Goal: Task Accomplishment & Management: Manage account settings

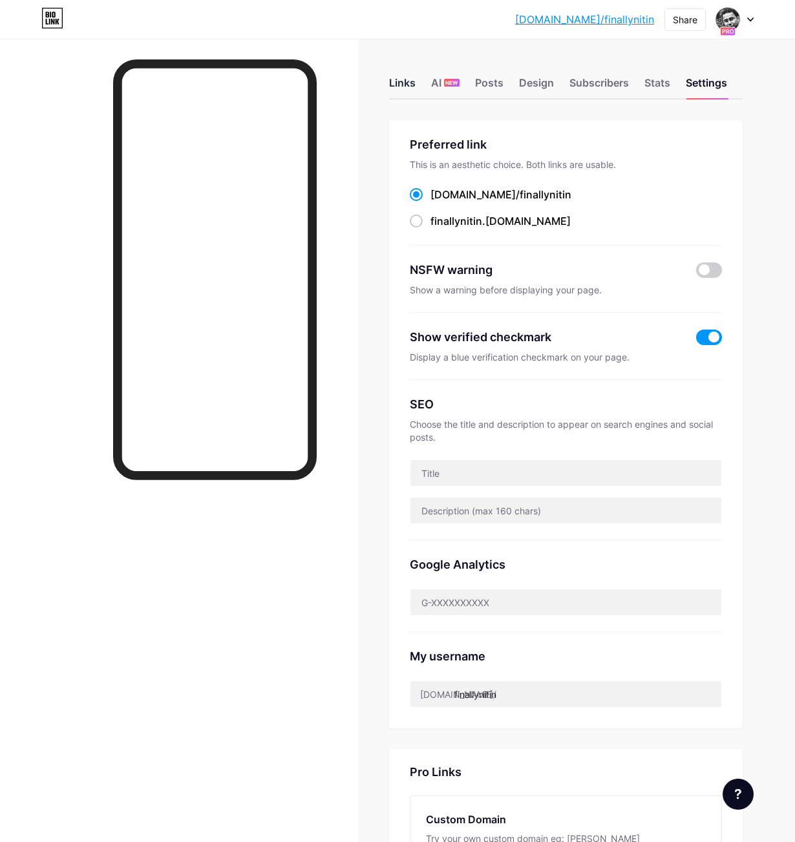
click at [412, 84] on div "Links" at bounding box center [402, 86] width 26 height 23
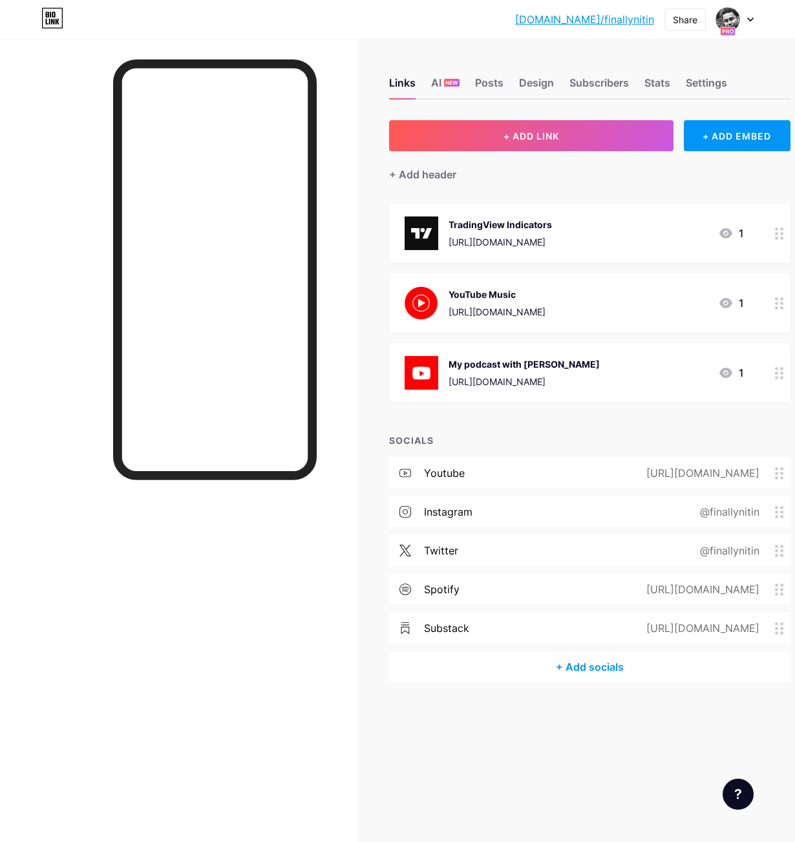
click at [552, 241] on div "[URL][DOMAIN_NAME]" at bounding box center [499, 242] width 103 height 14
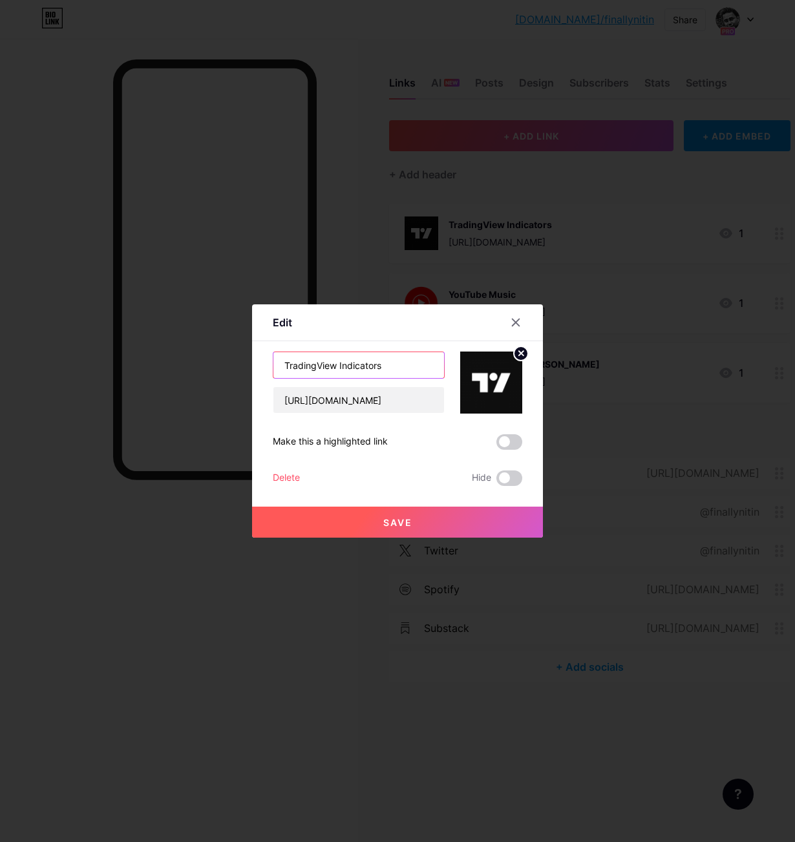
click at [358, 362] on input "TradingView Indicators" at bounding box center [358, 365] width 171 height 26
click at [358, 397] on input "[URL][DOMAIN_NAME]" at bounding box center [358, 400] width 171 height 26
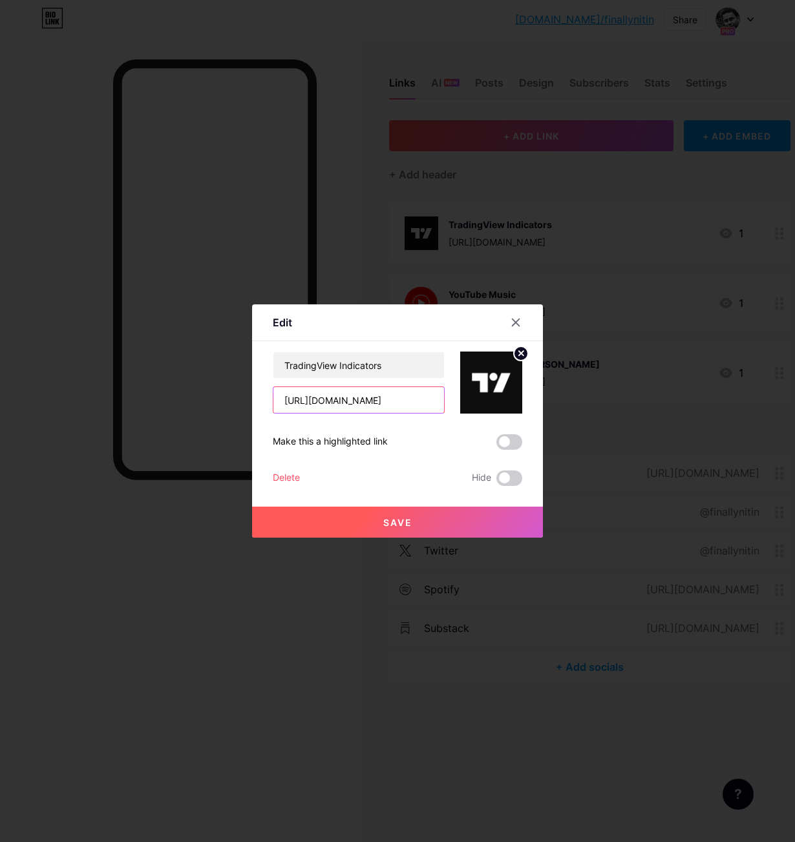
click at [358, 397] on input "[URL][DOMAIN_NAME]" at bounding box center [358, 400] width 171 height 26
click at [514, 325] on icon at bounding box center [515, 322] width 10 height 10
